Goal: Information Seeking & Learning: Learn about a topic

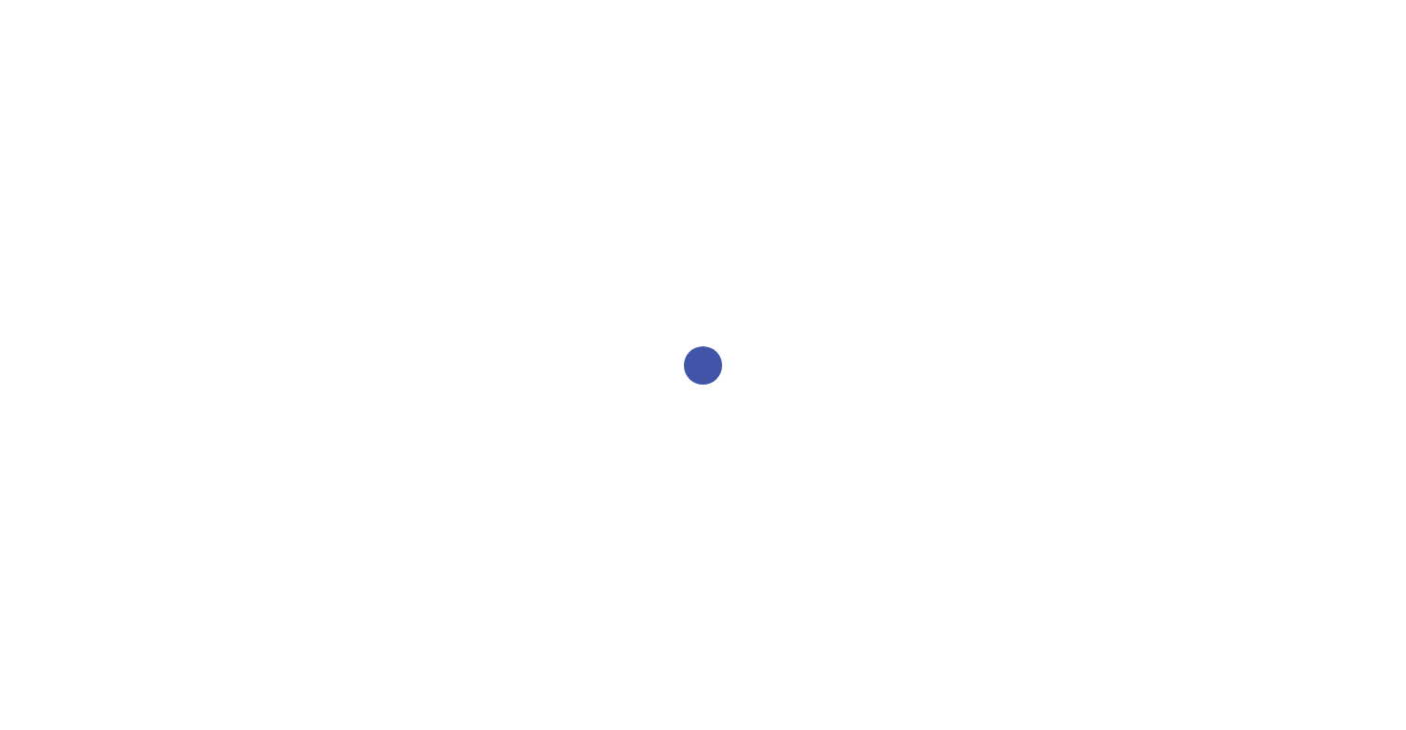
select select "2bed604d-1099-4043-b1bc-2365e8740244"
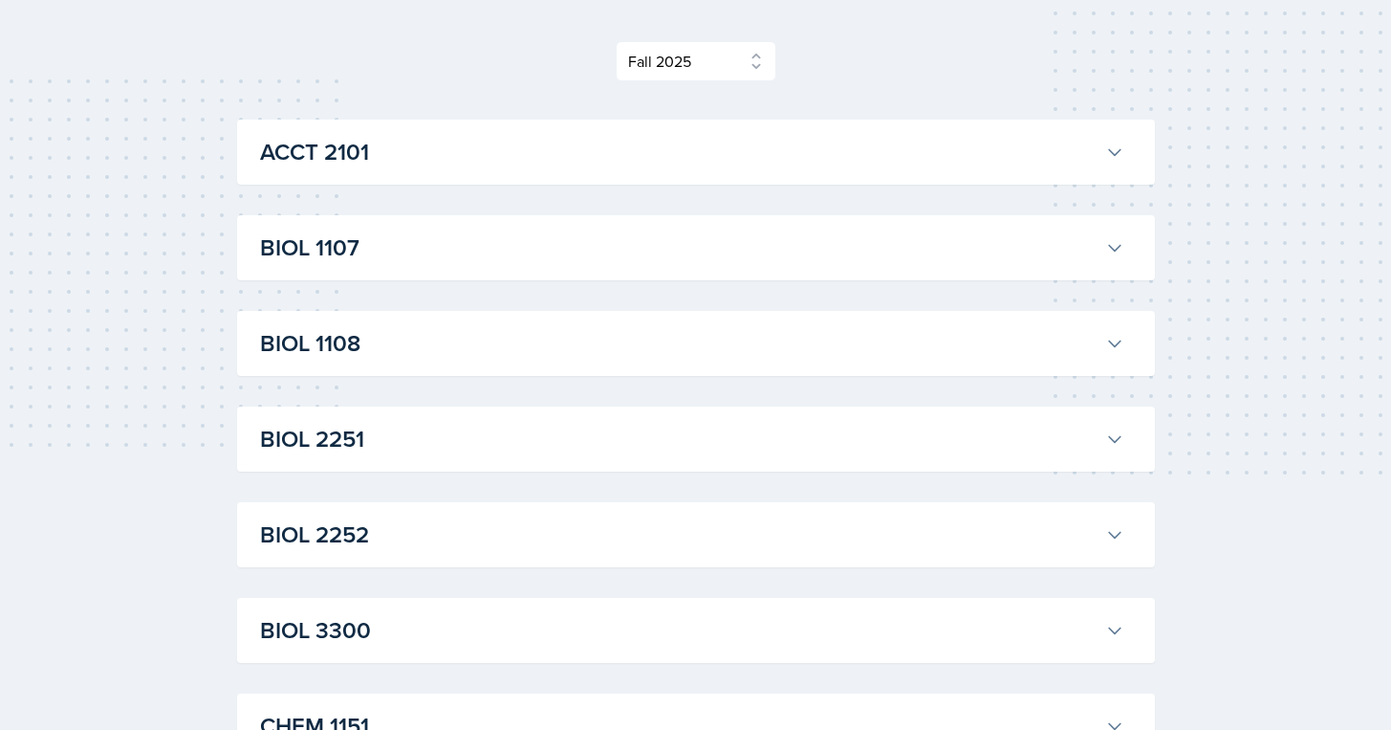
scroll to position [215, 0]
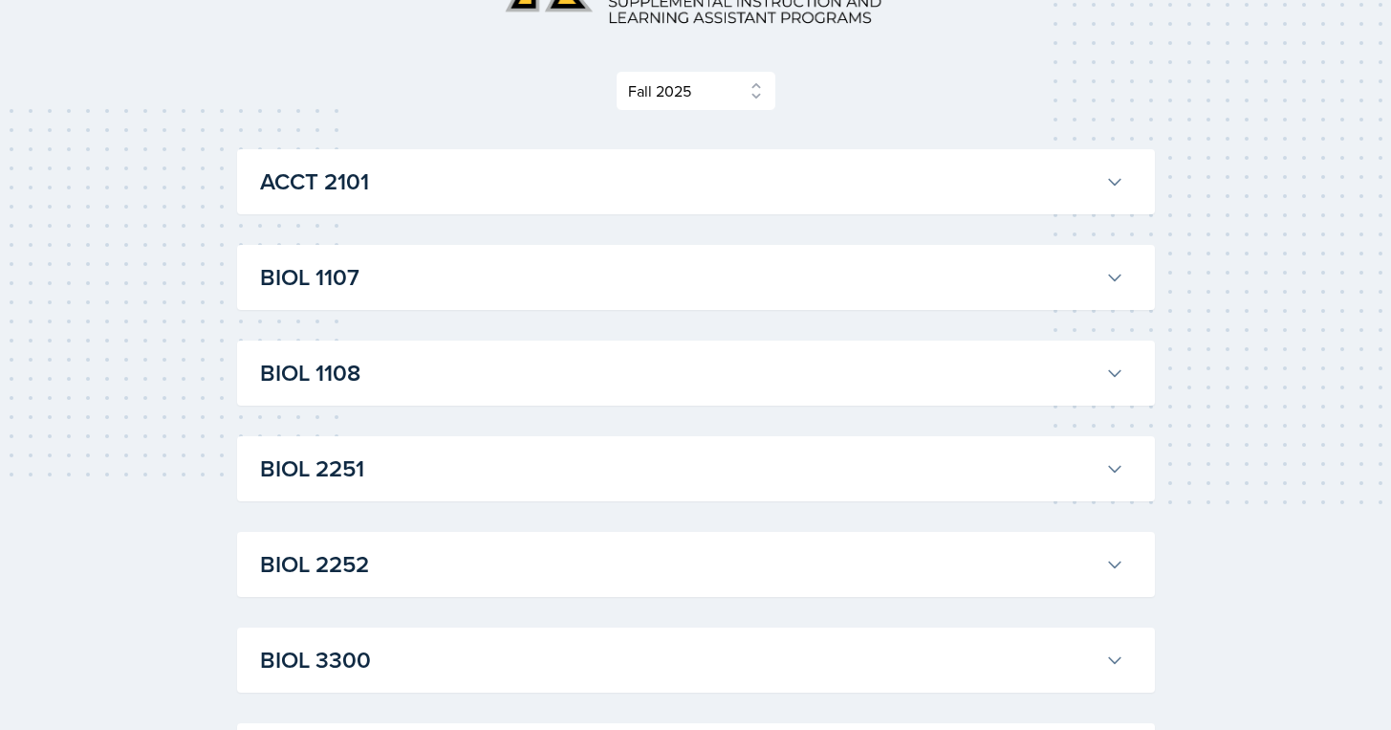
click at [614, 184] on h3 "ACCT 2101" at bounding box center [679, 181] width 838 height 34
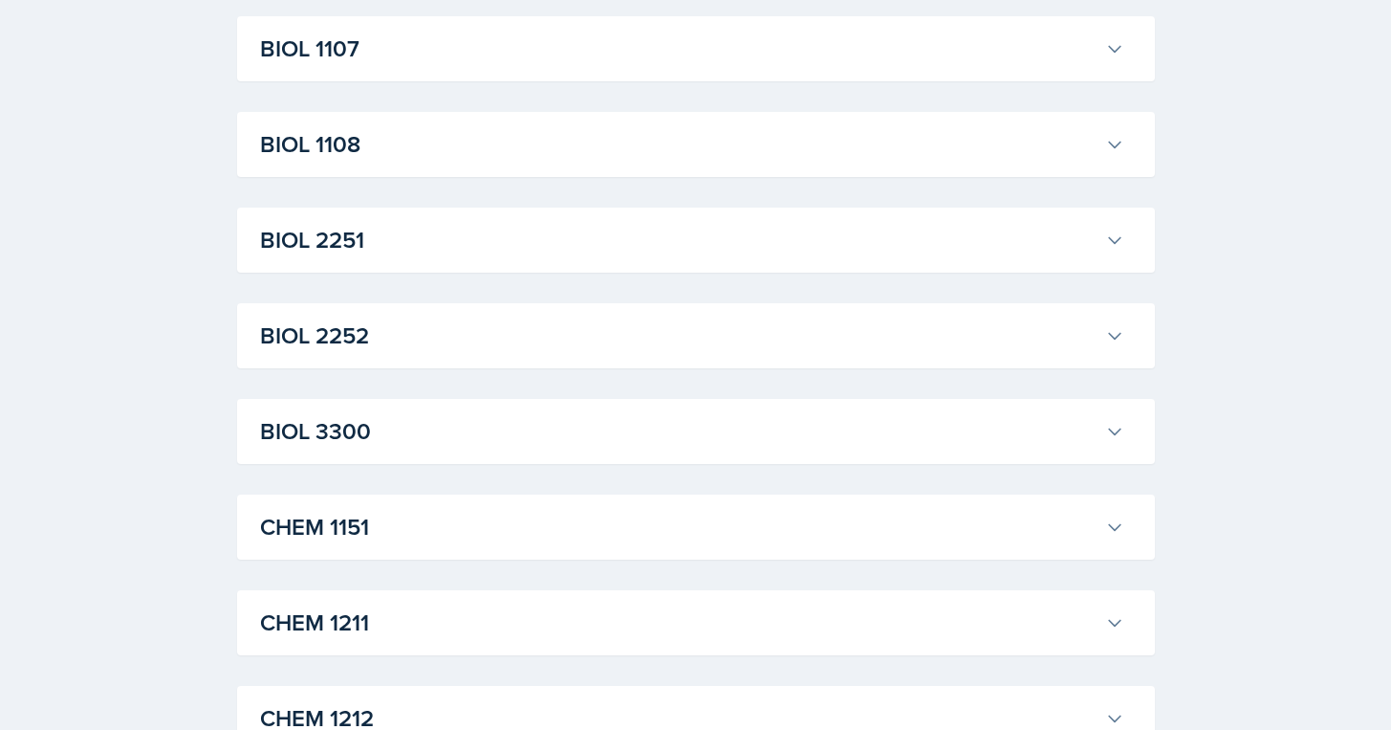
scroll to position [4022, 0]
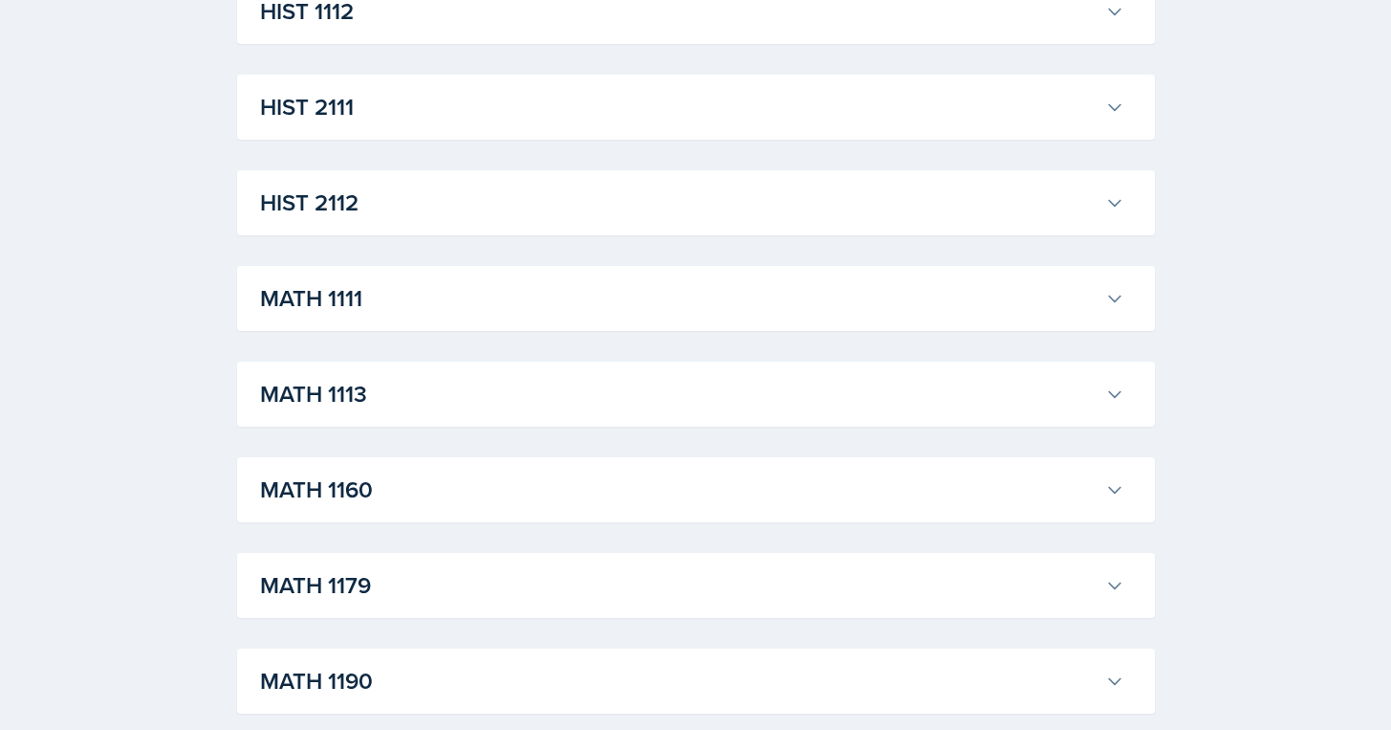
scroll to position [6196, 0]
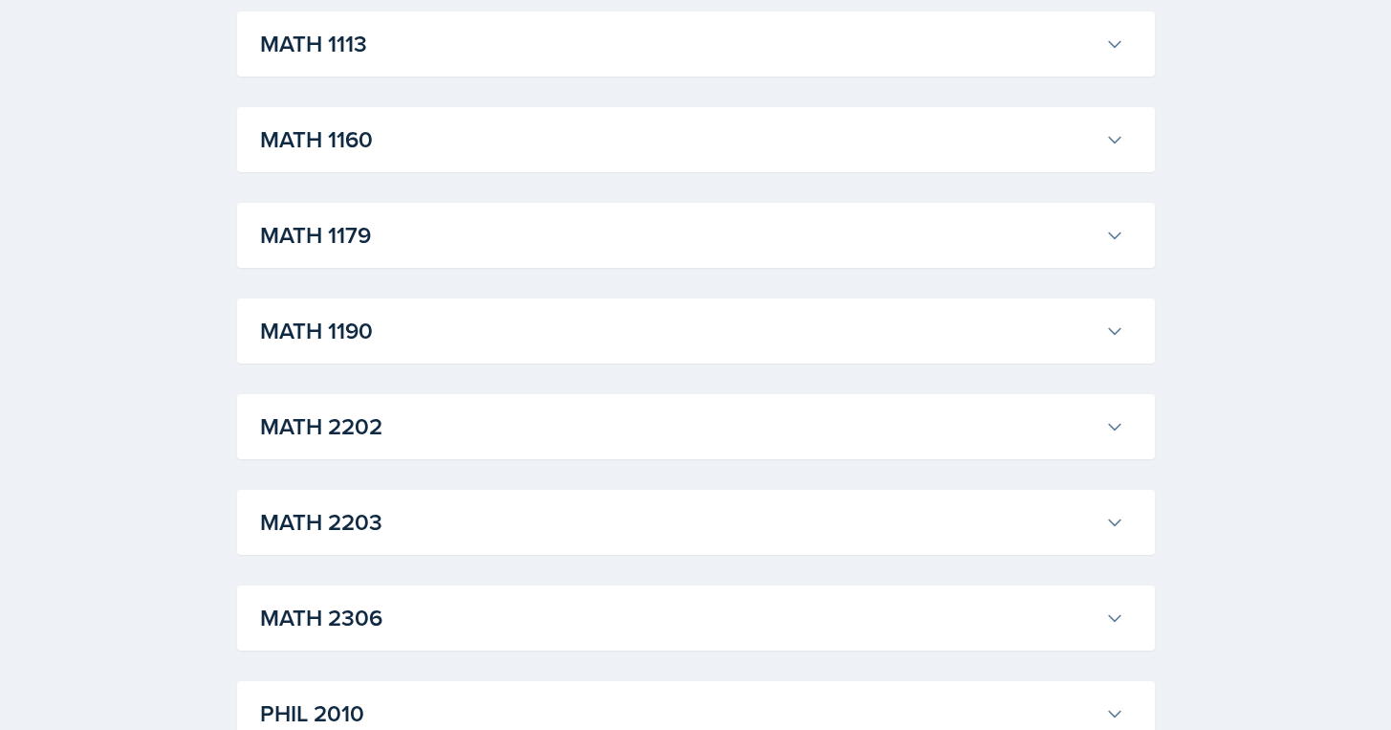
scroll to position [9226, 0]
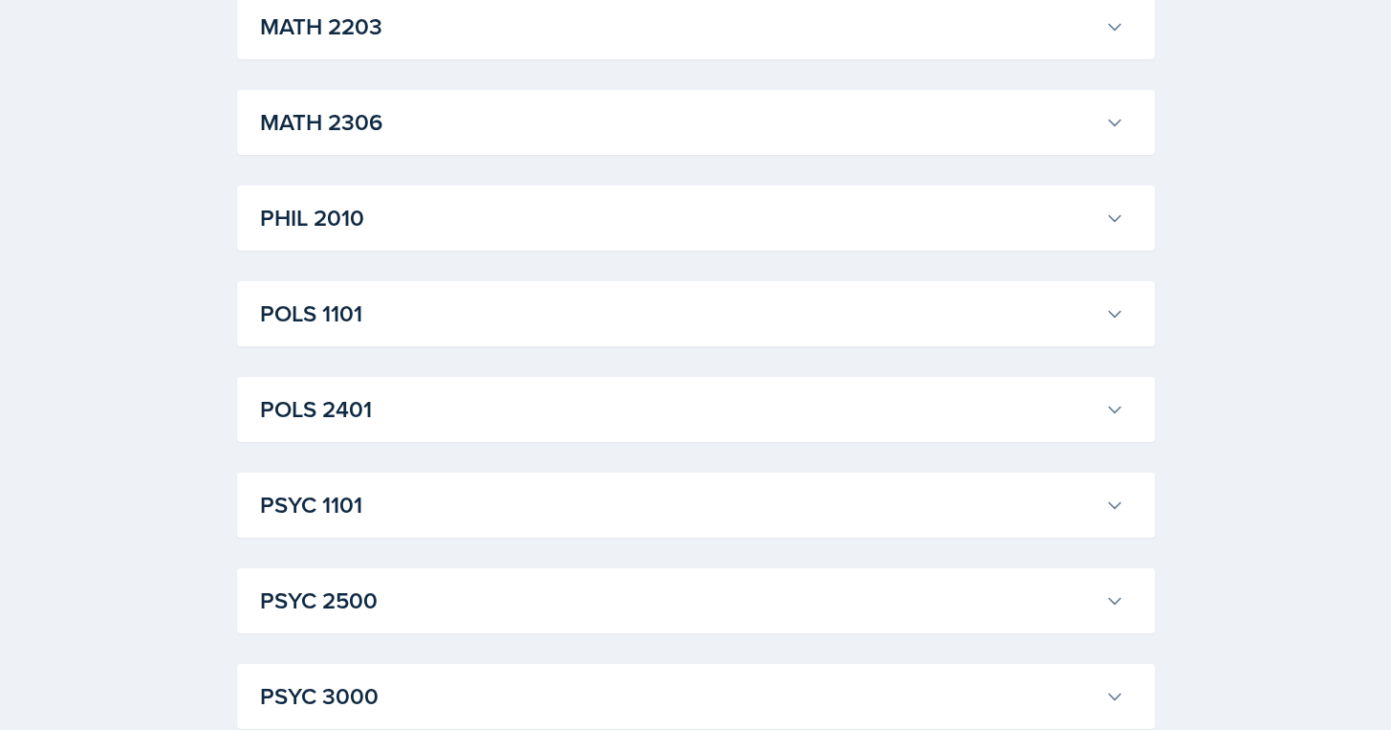
scroll to position [10574, 0]
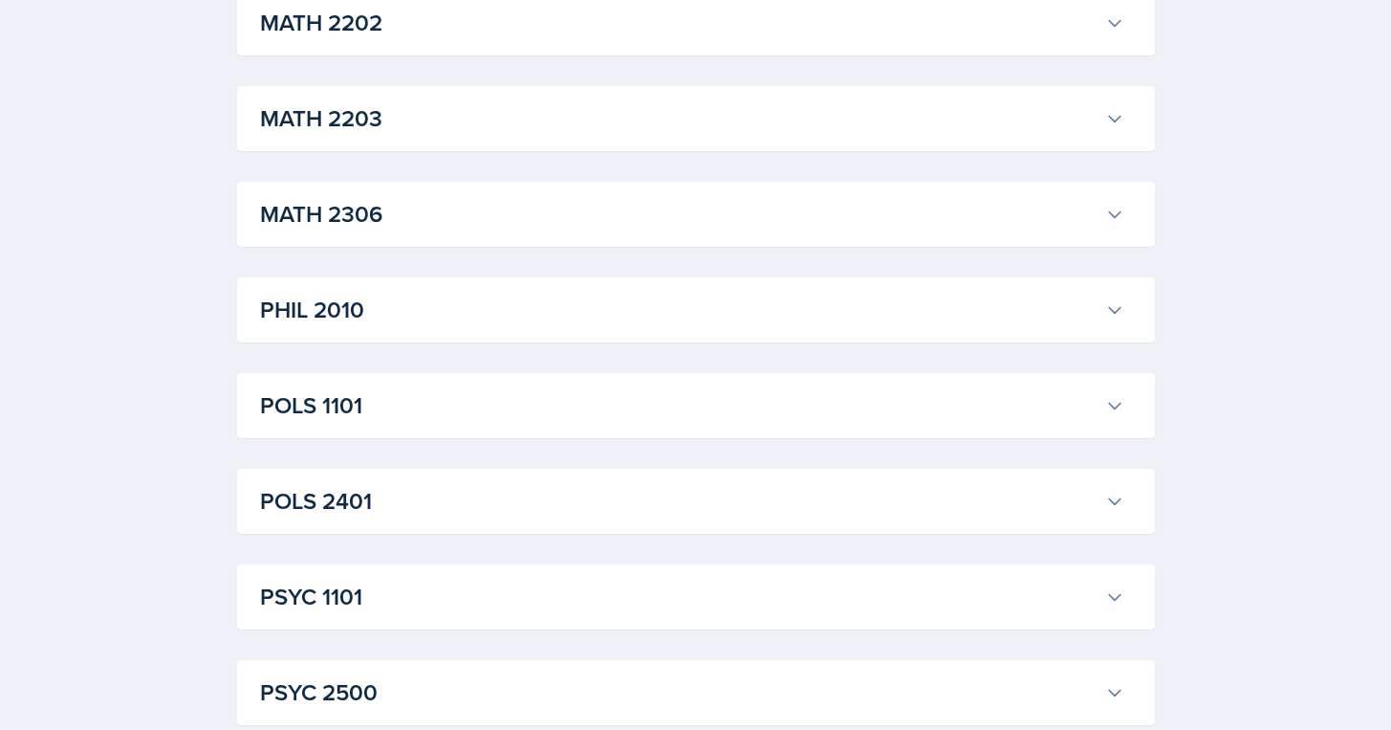
scroll to position [11191, 0]
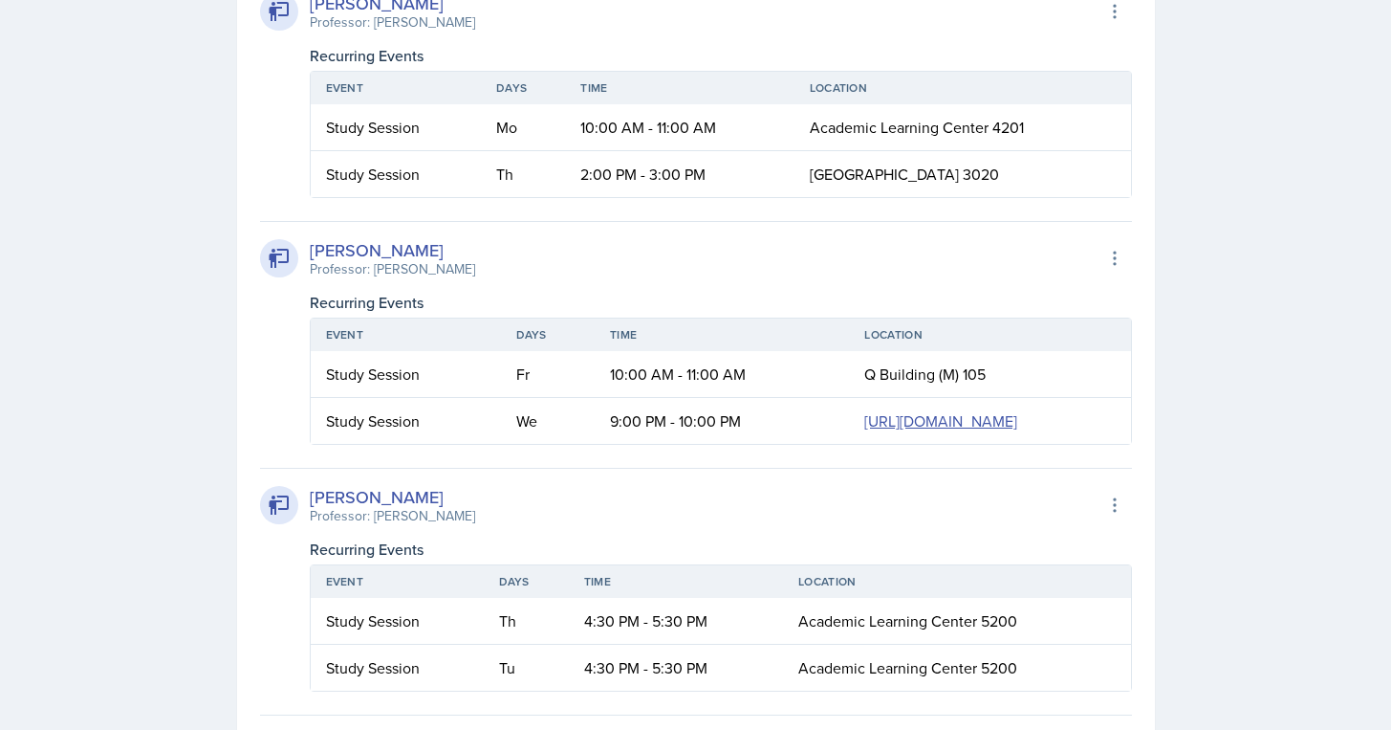
scroll to position [11877, 0]
